Goal: Navigation & Orientation: Understand site structure

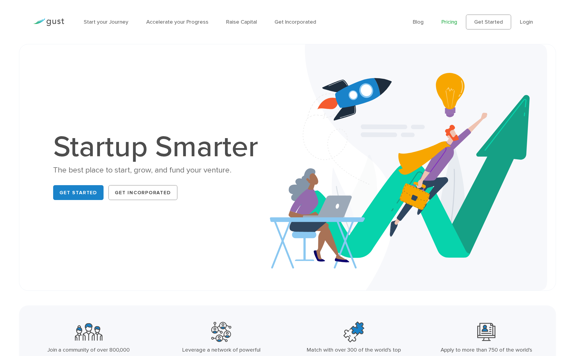
click at [442, 21] on link "Pricing" at bounding box center [450, 22] width 16 height 7
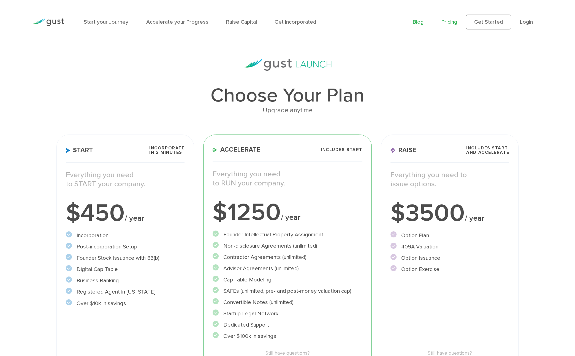
click at [417, 22] on link "Blog" at bounding box center [418, 22] width 11 height 7
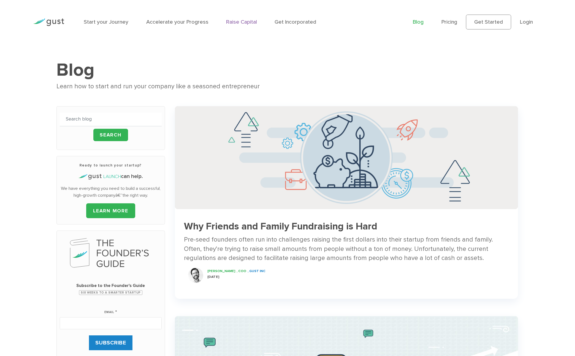
click at [249, 21] on link "Raise Capital" at bounding box center [241, 22] width 31 height 7
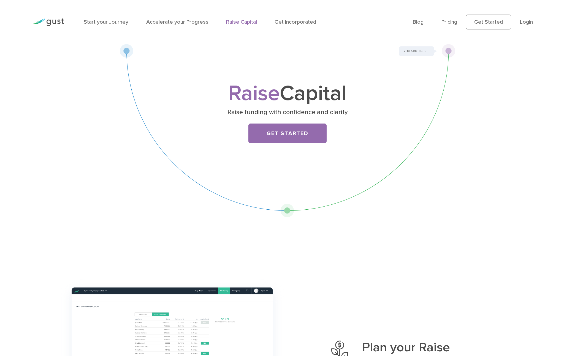
click at [56, 21] on img at bounding box center [48, 21] width 31 height 7
